Goal: Check status: Check status

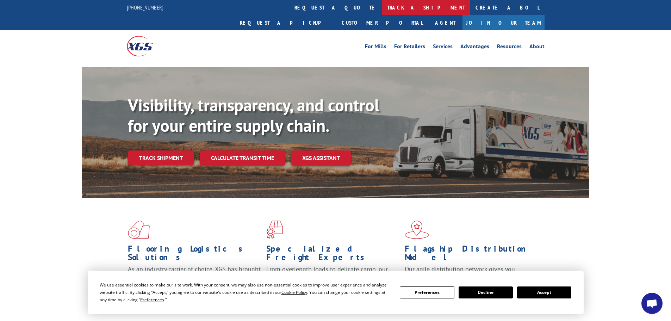
click at [382, 7] on link "track a shipment" at bounding box center [426, 7] width 88 height 15
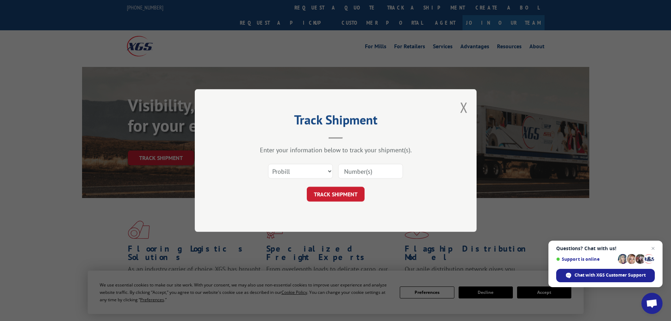
click at [557, 292] on div "Track Shipment Enter your information below to track your shipment(s). Select c…" at bounding box center [335, 160] width 671 height 321
click at [464, 104] on button "Close modal" at bounding box center [464, 107] width 8 height 19
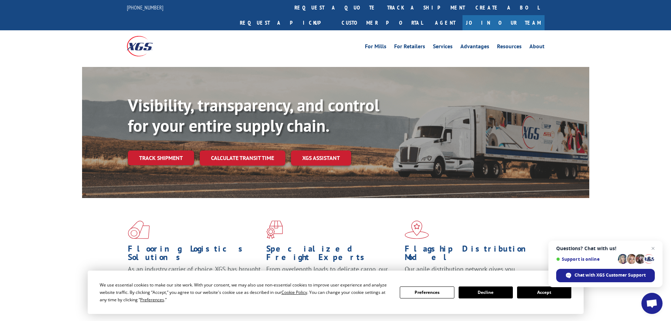
click at [554, 292] on button "Accept" at bounding box center [544, 292] width 54 height 12
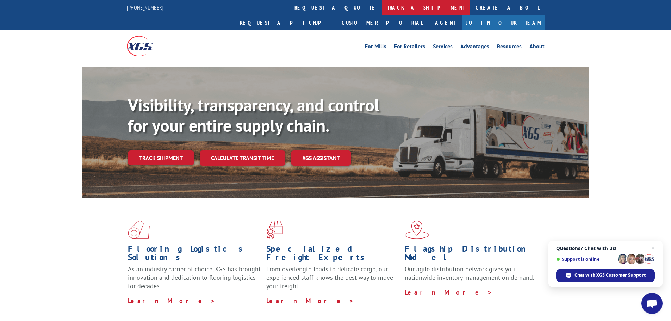
click at [382, 4] on link "track a shipment" at bounding box center [426, 7] width 88 height 15
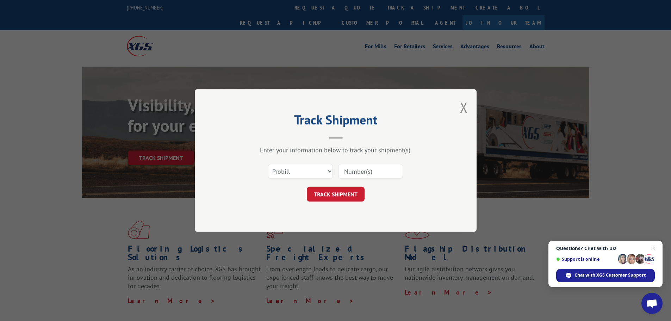
click at [365, 171] on input at bounding box center [370, 171] width 65 height 15
paste input "17481361"
type input "17481361"
click at [341, 191] on button "TRACK SHIPMENT" at bounding box center [336, 194] width 58 height 15
